Goal: Ask a question

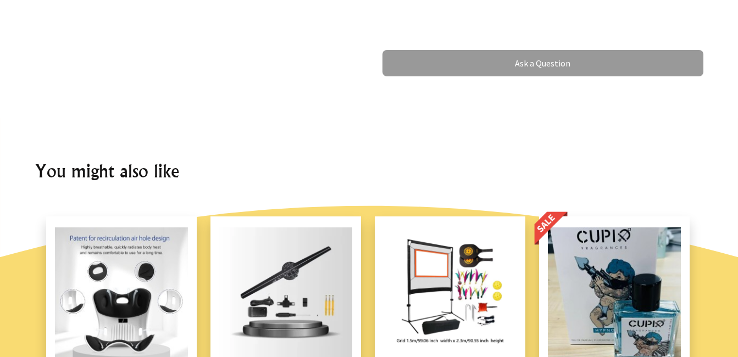
scroll to position [724, 0]
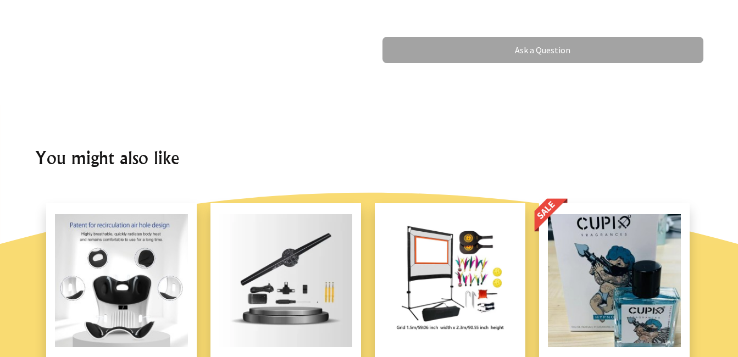
click at [566, 37] on link "Ask a Question" at bounding box center [543, 50] width 321 height 26
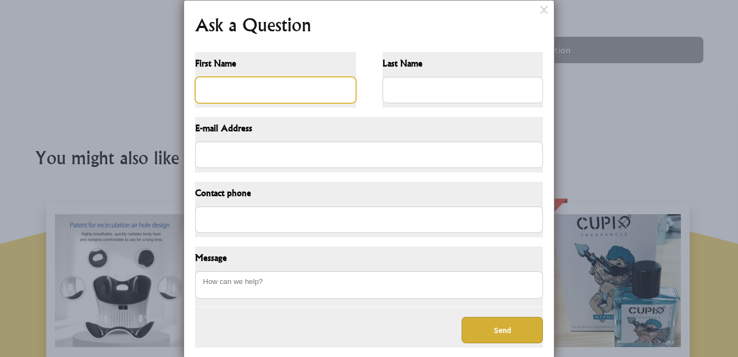
click at [269, 88] on input "First Name" at bounding box center [275, 90] width 161 height 26
type input "ariana"
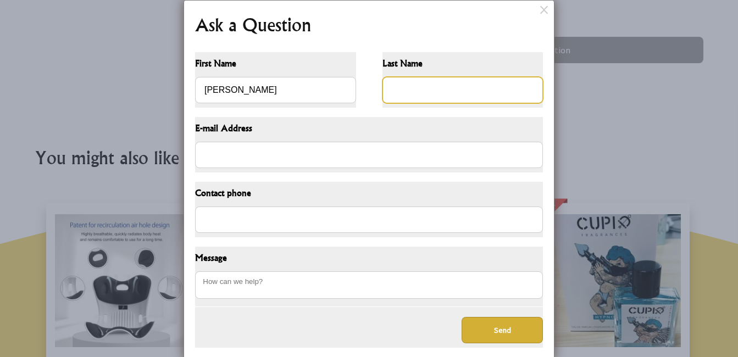
click at [467, 96] on input "Last Name" at bounding box center [463, 90] width 161 height 26
click at [467, 83] on input "s" at bounding box center [463, 90] width 161 height 26
type input "Sutton"
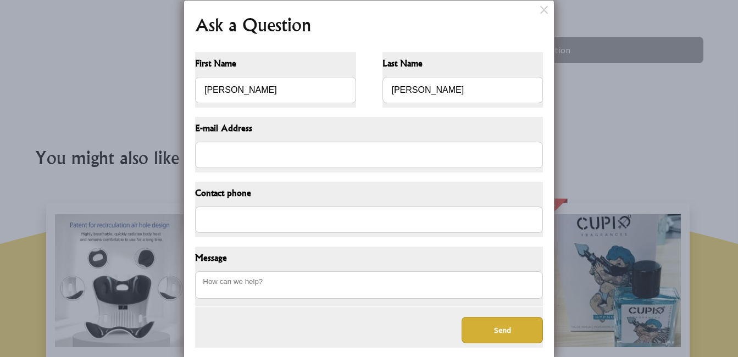
type input "0274280046"
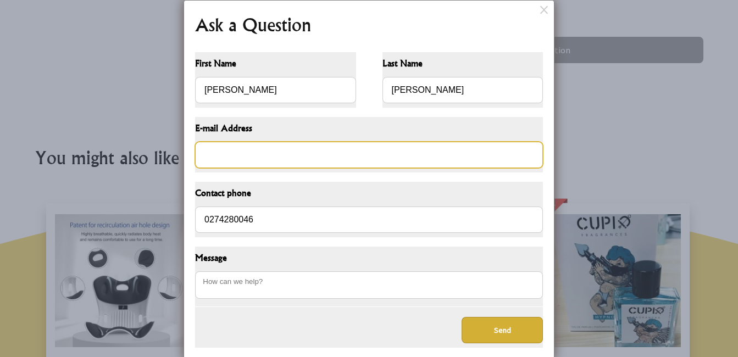
click at [269, 160] on input "E-mail Address" at bounding box center [369, 155] width 348 height 26
type input "tu.manawa3@gmail.com"
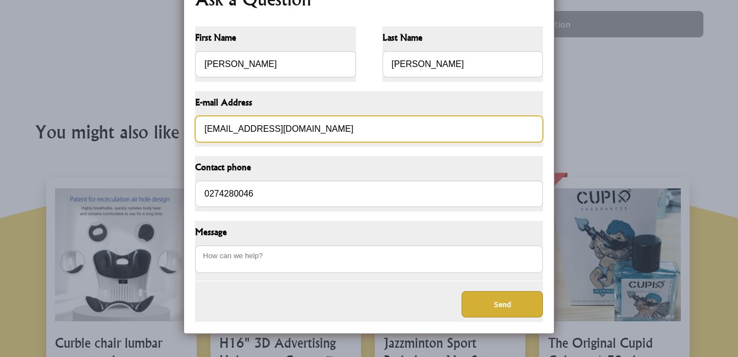
scroll to position [751, 0]
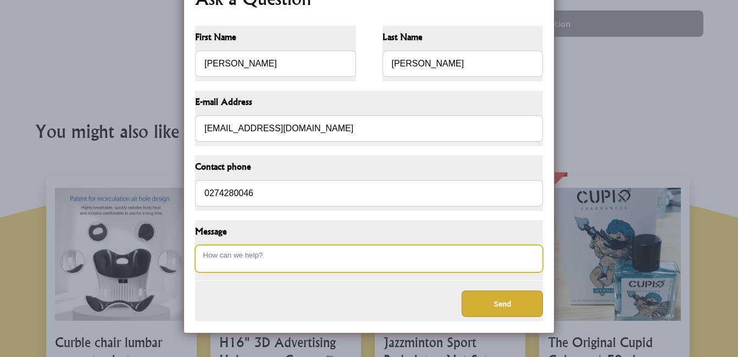
click at [318, 263] on textarea "Message" at bounding box center [369, 258] width 348 height 27
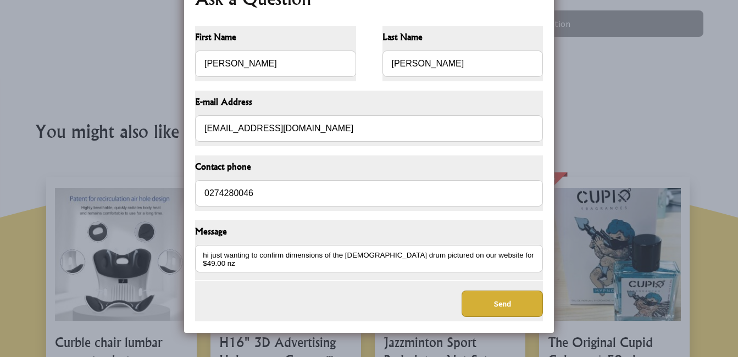
type textarea "hi just wanting to confirm dimensions of the shamanic drum pictured on our webs…"
click at [529, 307] on button "Send" at bounding box center [502, 304] width 81 height 26
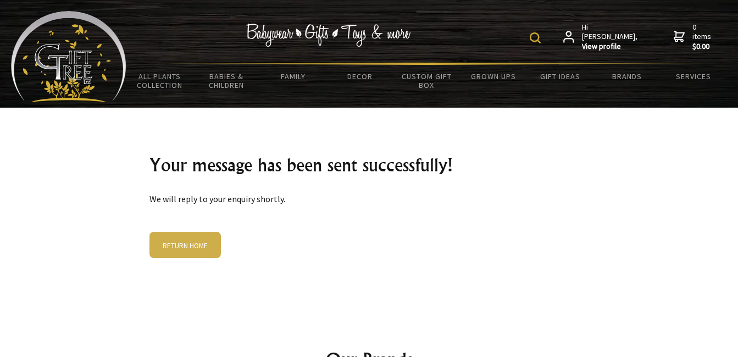
click at [541, 35] on img at bounding box center [535, 37] width 11 height 11
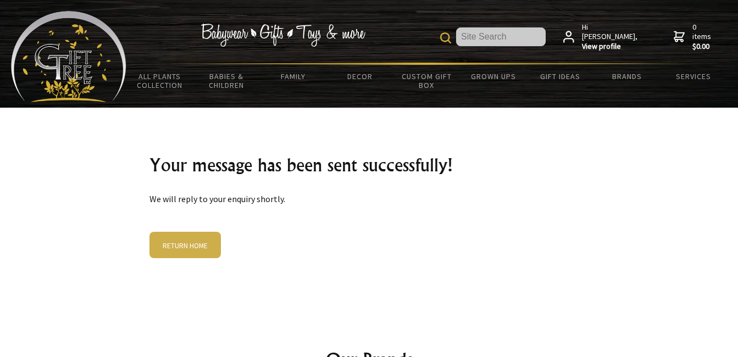
click at [545, 35] on form at bounding box center [493, 36] width 106 height 19
click at [545, 35] on input "text" at bounding box center [501, 36] width 90 height 19
type input "shamanic drums"
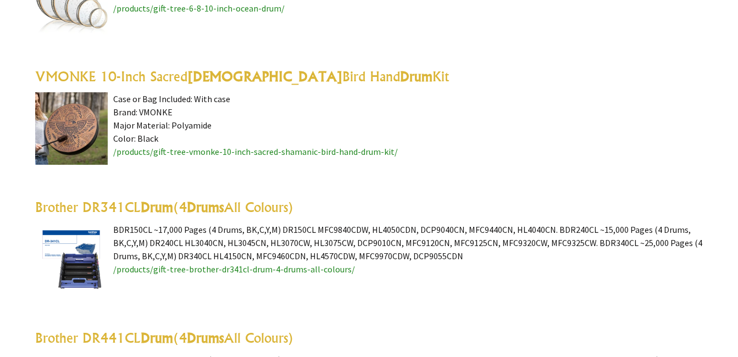
scroll to position [684, 0]
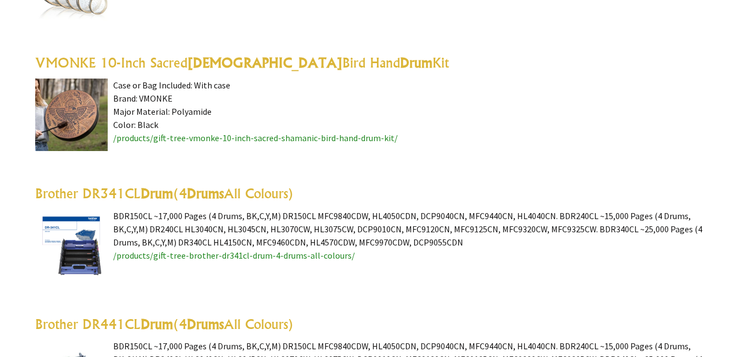
click at [156, 140] on span "/products/gift-tree-vmonke-10-inch-sacred-shamanic-bird-hand-drum-kit/" at bounding box center [255, 137] width 285 height 11
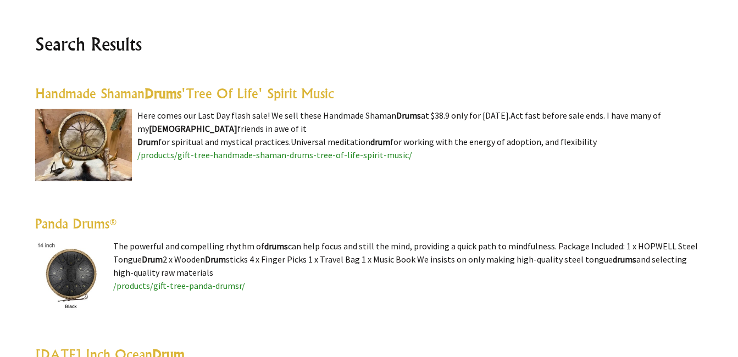
scroll to position [263, 0]
click at [137, 286] on span "/products/gift-tree-panda-drumsr/" at bounding box center [179, 285] width 132 height 11
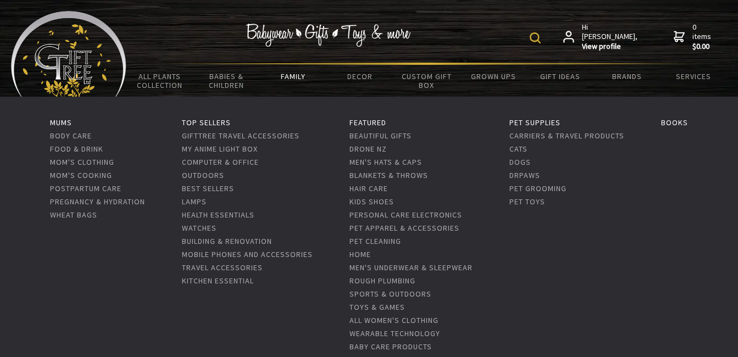
click at [297, 75] on link "Family" at bounding box center [293, 76] width 67 height 23
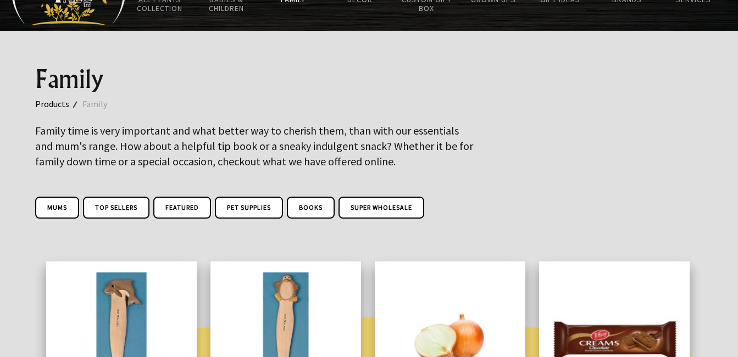
scroll to position [49, 0]
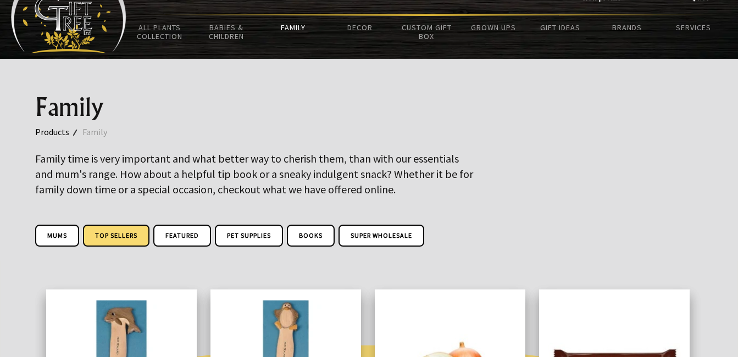
click at [125, 229] on link "Top Sellers" at bounding box center [116, 236] width 67 height 22
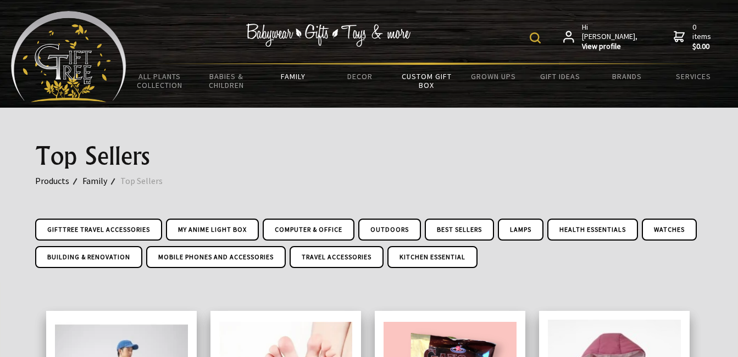
click at [430, 76] on link "Custom Gift Box" at bounding box center [427, 81] width 67 height 32
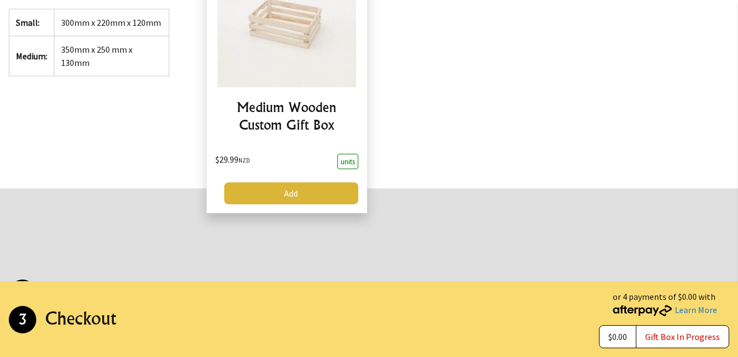
scroll to position [679, 0]
